Goal: Information Seeking & Learning: Learn about a topic

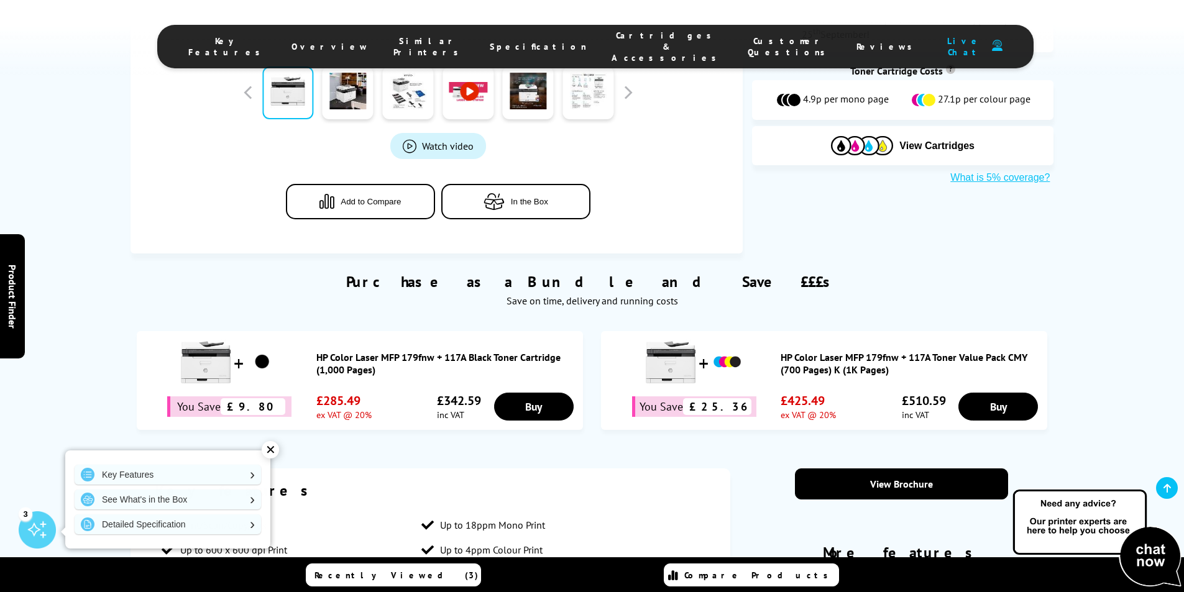
scroll to position [497, 0]
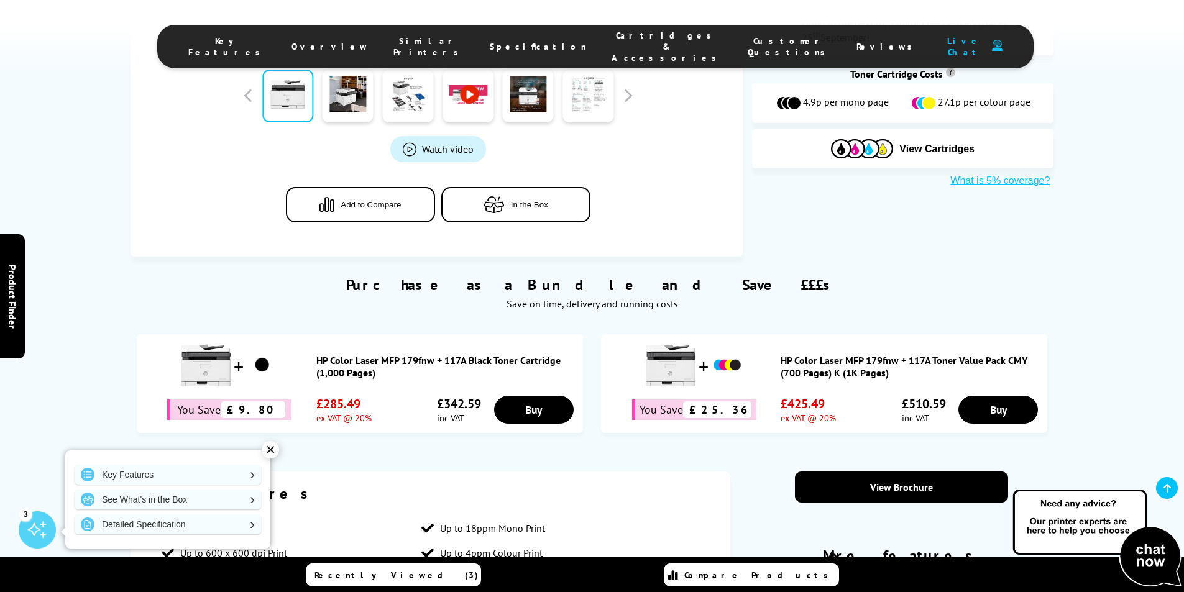
click at [529, 223] on div "Watch video Add to Compare In the Box" at bounding box center [438, 9] width 578 height 476
click at [528, 215] on button "In the Box" at bounding box center [515, 204] width 149 height 35
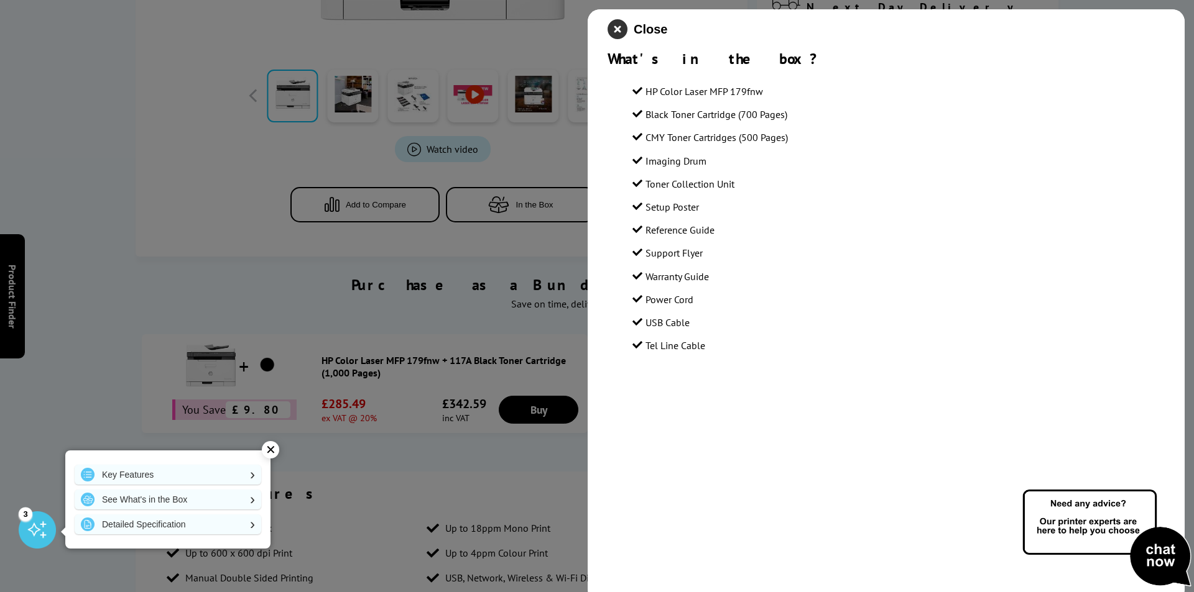
click at [622, 36] on icon "close modal" at bounding box center [617, 29] width 20 height 20
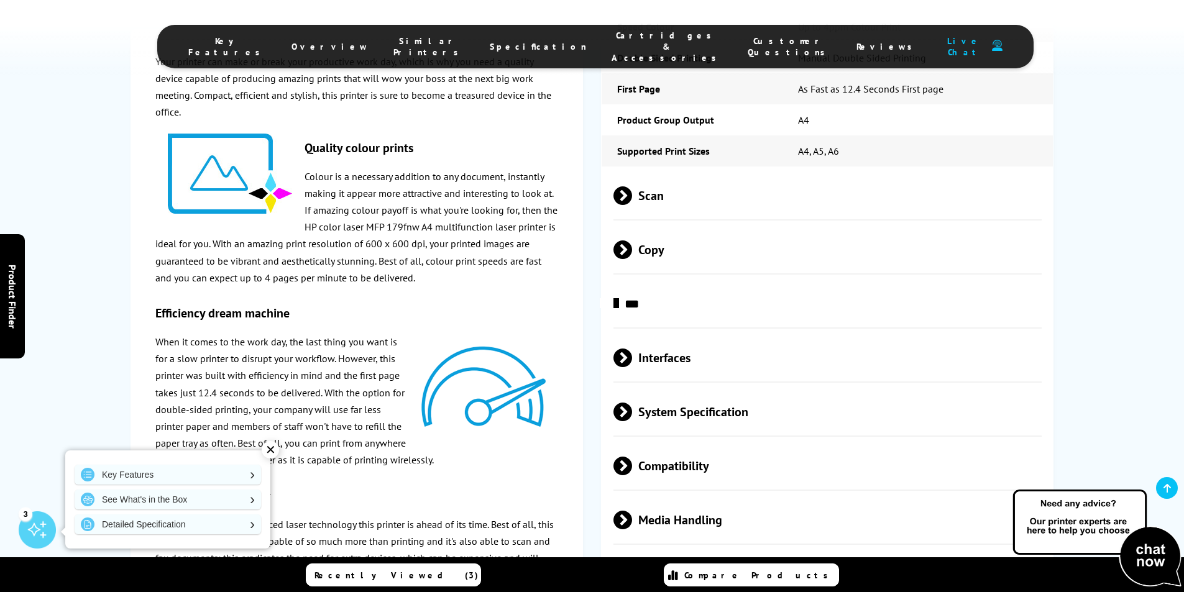
scroll to position [1803, 0]
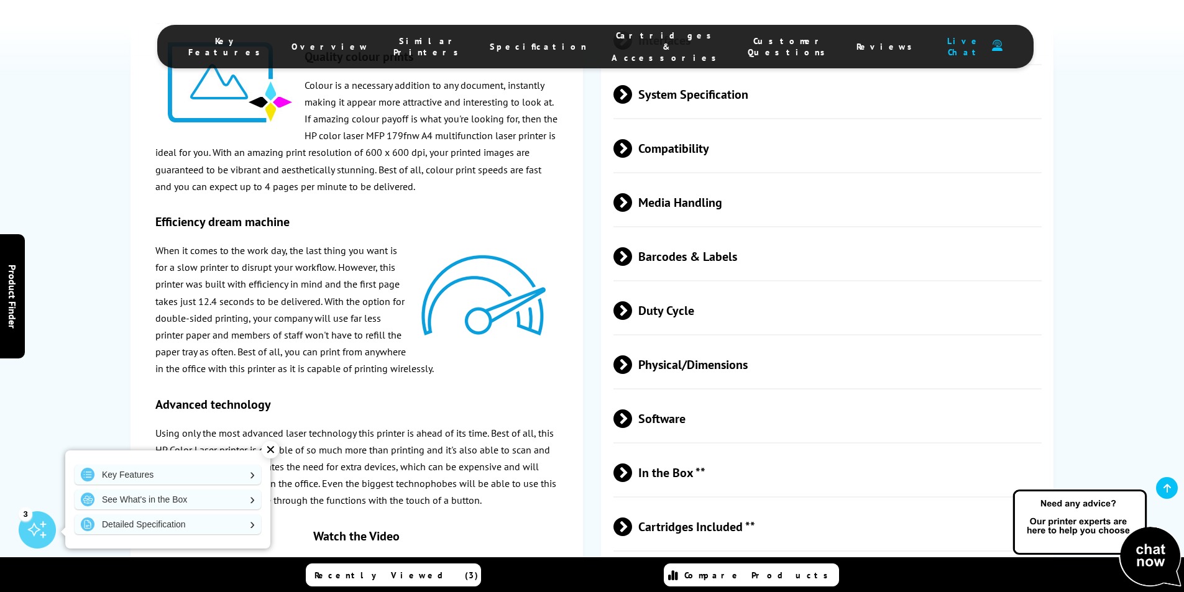
click at [645, 359] on span "Physical/Dimensions" at bounding box center [828, 365] width 429 height 47
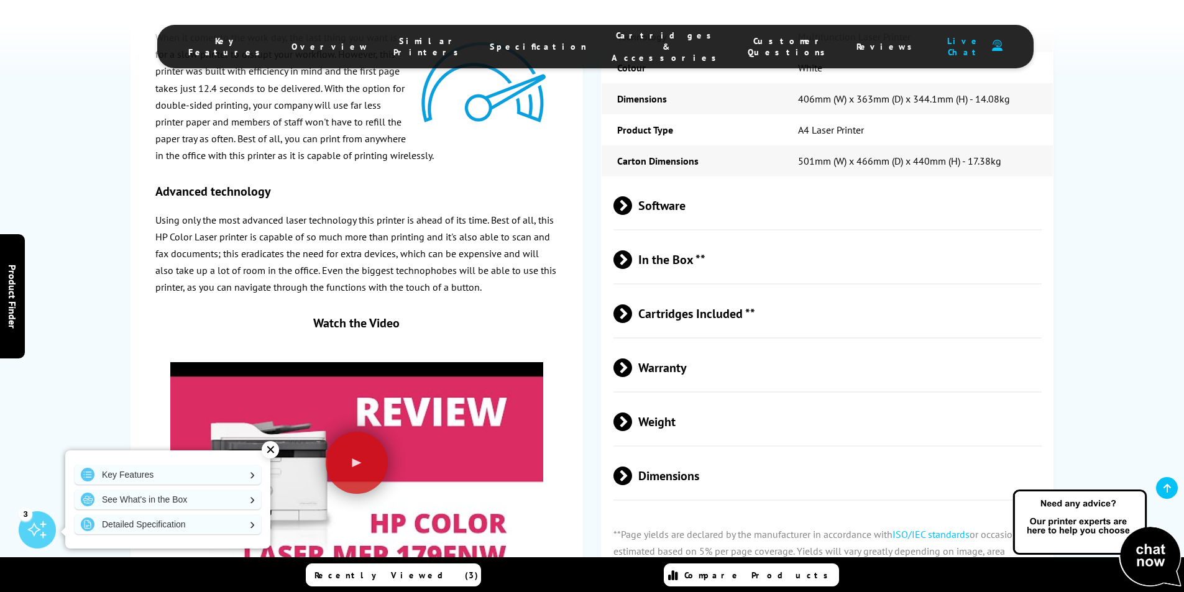
scroll to position [2549, 0]
